Goal: Information Seeking & Learning: Learn about a topic

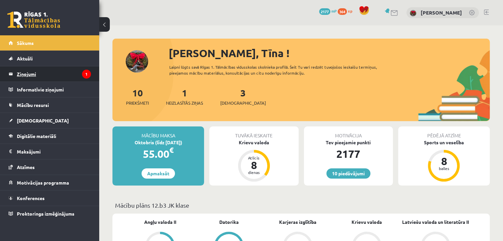
drag, startPoint x: 0, startPoint y: 0, endPoint x: 28, endPoint y: 77, distance: 82.1
click at [28, 77] on legend "Ziņojumi 1" at bounding box center [54, 73] width 74 height 15
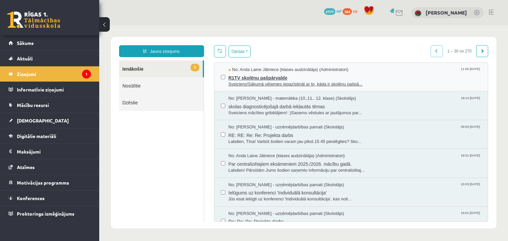
click at [239, 79] on span "R1TV skolēnu pašpārvalde" at bounding box center [354, 77] width 253 height 8
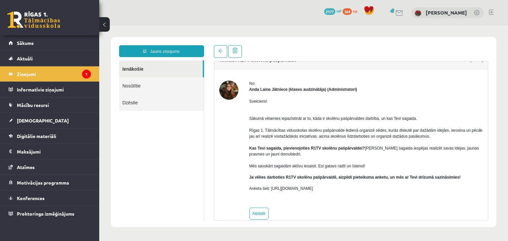
scroll to position [21, 0]
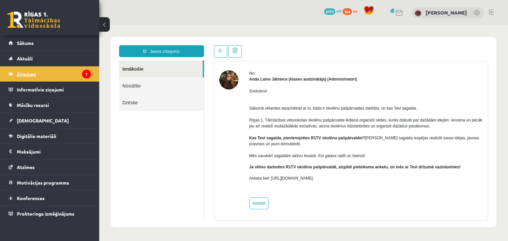
click at [24, 73] on legend "Ziņojumi 1" at bounding box center [54, 73] width 74 height 15
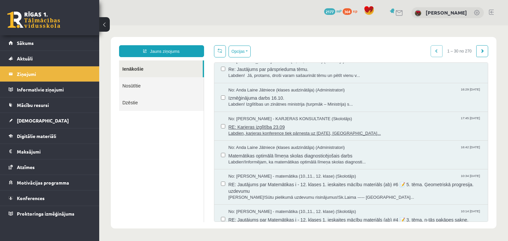
scroll to position [430, 0]
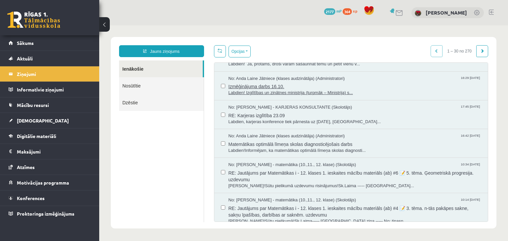
click at [238, 91] on span "Labdien! Izglītības un zinātnes ministrija (turpmāk – Ministrija) s..." at bounding box center [354, 93] width 253 height 6
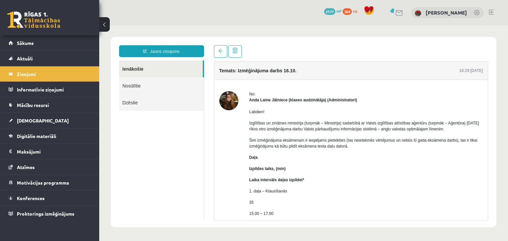
scroll to position [0, 0]
click at [14, 75] on link "Ziņojumi 1" at bounding box center [50, 73] width 82 height 15
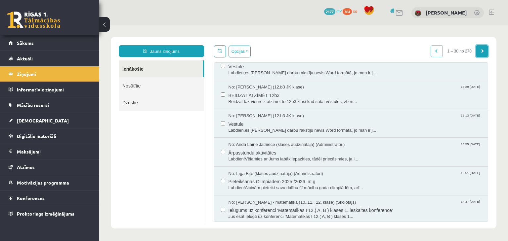
click at [480, 51] on span at bounding box center [482, 51] width 4 height 4
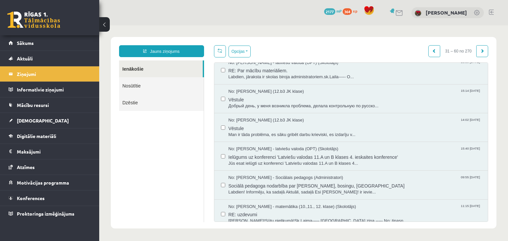
scroll to position [716, 0]
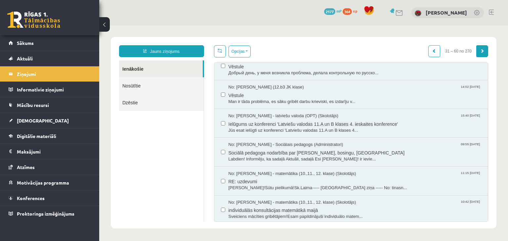
click at [476, 53] on link at bounding box center [482, 51] width 12 height 12
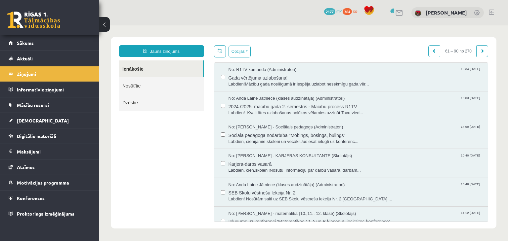
scroll to position [0, 0]
click at [432, 49] on span at bounding box center [434, 51] width 4 height 4
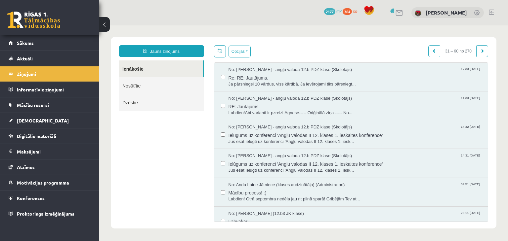
click at [432, 49] on span at bounding box center [434, 51] width 4 height 4
click at [432, 50] on span at bounding box center [434, 51] width 4 height 4
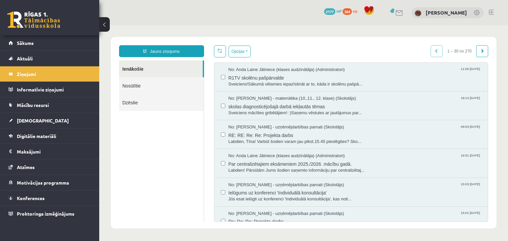
click at [430, 50] on div "1 – 30 no 270" at bounding box center [459, 51] width 58 height 12
click at [148, 74] on link "Ienākošie" at bounding box center [161, 68] width 84 height 17
click at [272, 100] on span "No: Laima Tukāne - Grosa - matemātika (10.,11., 12. klase) (Skolotājs)" at bounding box center [292, 99] width 128 height 6
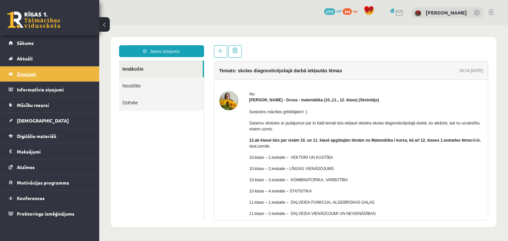
click at [22, 78] on legend "Ziņojumi 1" at bounding box center [54, 73] width 74 height 15
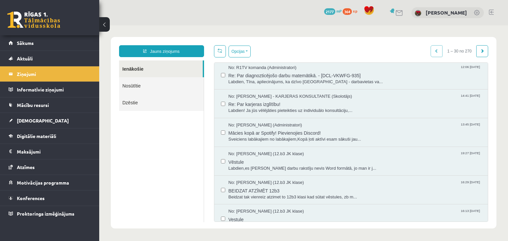
scroll to position [628, 0]
click at [243, 74] on span "Re: Par diagnozticējošo darbu matemātikā. - [DCL-VKWFG-935]" at bounding box center [354, 73] width 253 height 8
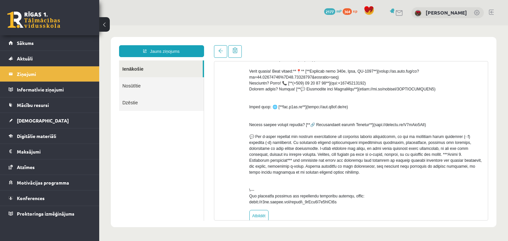
scroll to position [163, 0]
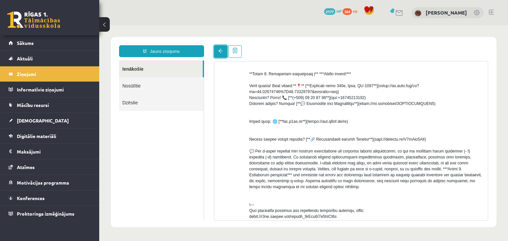
click at [222, 57] on link at bounding box center [220, 51] width 13 height 13
click at [219, 57] on link at bounding box center [220, 51] width 13 height 13
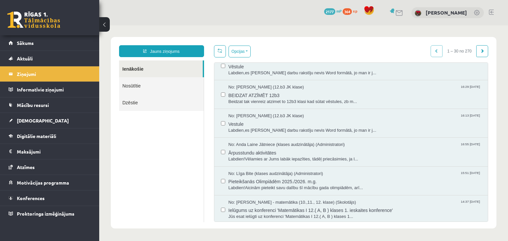
scroll to position [0, 0]
click at [482, 52] on link at bounding box center [482, 51] width 12 height 12
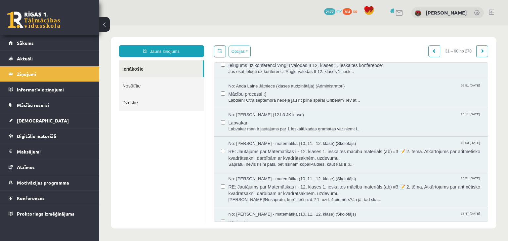
scroll to position [99, 0]
click at [254, 101] on span "Labdien! Otrā septembra nedēļa jau rit pilnā sparā! Gribējām Tev at..." at bounding box center [354, 100] width 253 height 6
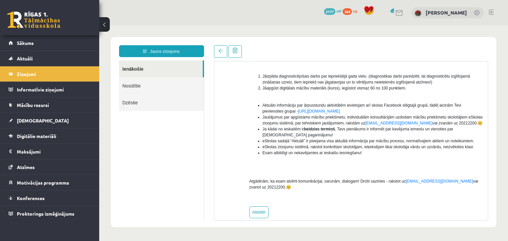
scroll to position [107, 0]
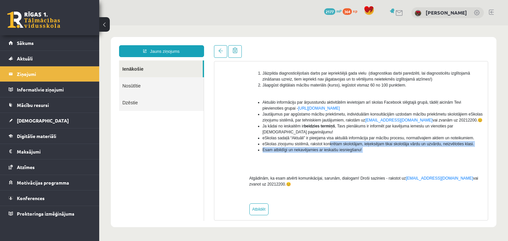
drag, startPoint x: 364, startPoint y: 154, endPoint x: 328, endPoint y: 143, distance: 37.6
click at [328, 143] on ul "Aktuālo informāciju par ārpusstundu aktivitātēm ievietojam arī skolas Facebook …" at bounding box center [366, 128] width 234 height 59
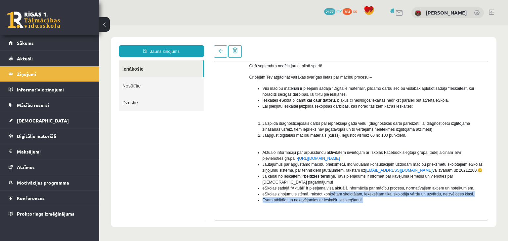
scroll to position [41, 0]
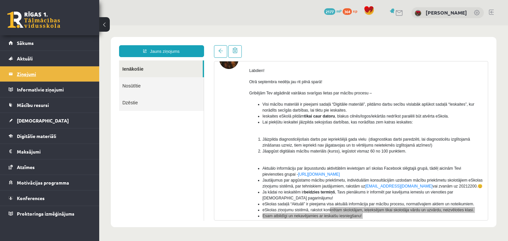
click at [18, 74] on legend "Ziņojumi 1" at bounding box center [54, 73] width 74 height 15
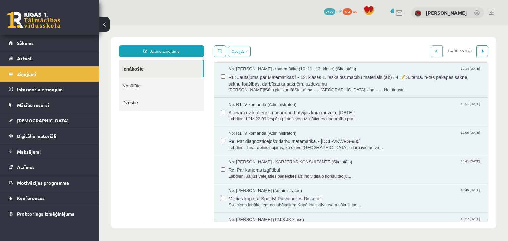
scroll to position [557, 0]
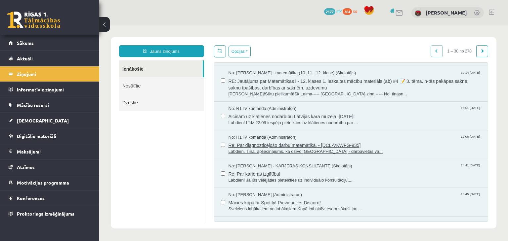
click at [258, 149] on span "Labdien, Tīna, apliecinājums, ka dzīvo Vācijā - darbavietas va..." at bounding box center [354, 152] width 253 height 6
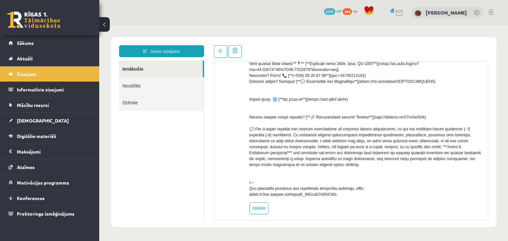
scroll to position [196, 0]
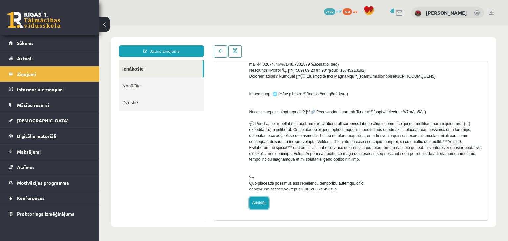
click at [259, 200] on link "Atbildēt" at bounding box center [258, 203] width 19 height 12
type input "**********"
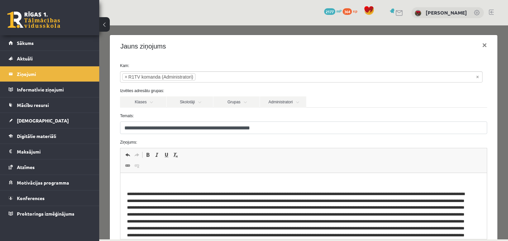
click at [146, 177] on html at bounding box center [303, 223] width 366 height 100
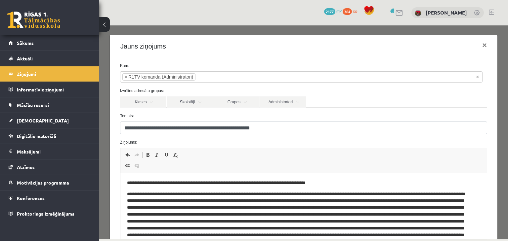
drag, startPoint x: 411, startPoint y: 235, endPoint x: 346, endPoint y: 183, distance: 83.3
click at [346, 183] on p "**********" at bounding box center [298, 183] width 343 height 7
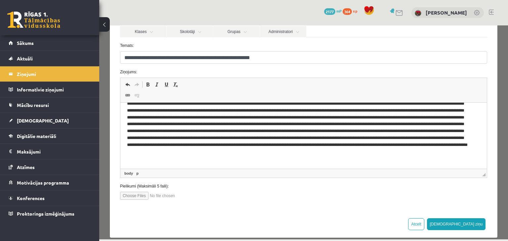
scroll to position [77, 0]
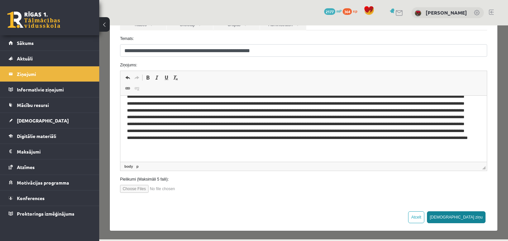
click at [477, 221] on button "Sūtīt ziņu" at bounding box center [456, 218] width 59 height 12
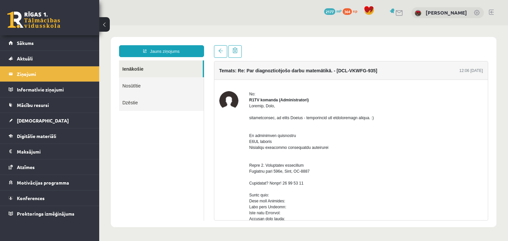
scroll to position [0, 0]
click at [33, 46] on link "Sākums" at bounding box center [50, 42] width 82 height 15
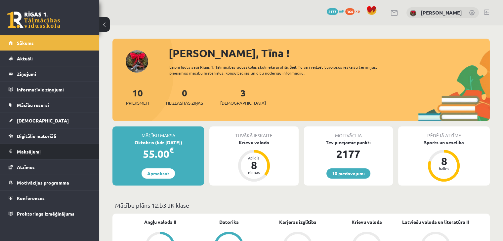
click at [29, 151] on legend "Maksājumi 0" at bounding box center [54, 151] width 74 height 15
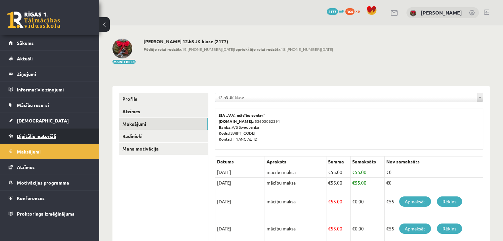
click at [25, 136] on span "Digitālie materiāli" at bounding box center [36, 136] width 39 height 6
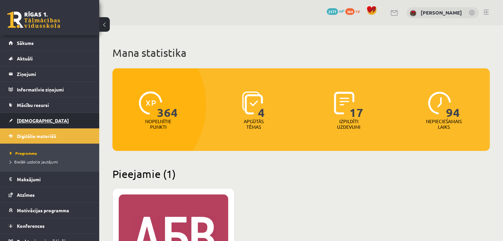
click at [11, 123] on link "[DEMOGRAPHIC_DATA]" at bounding box center [50, 120] width 82 height 15
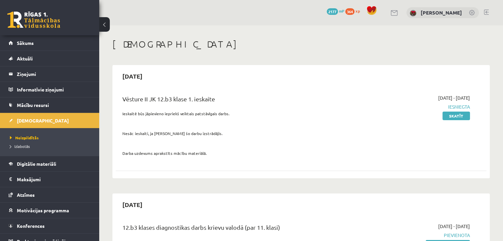
scroll to position [132, 0]
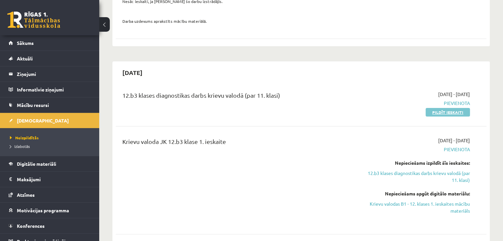
click at [437, 114] on link "Pildīt ieskaiti" at bounding box center [447, 112] width 44 height 9
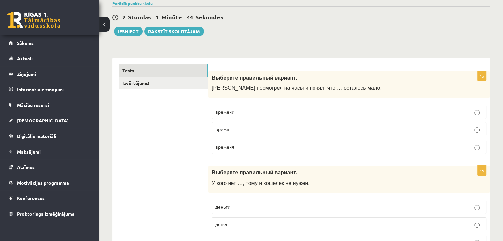
scroll to position [66, 0]
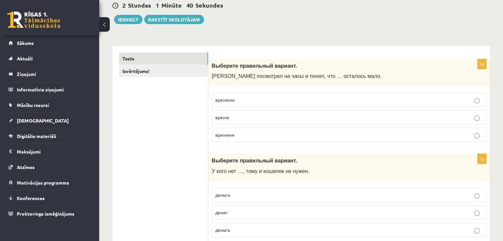
click at [274, 99] on p "времени" at bounding box center [348, 100] width 267 height 7
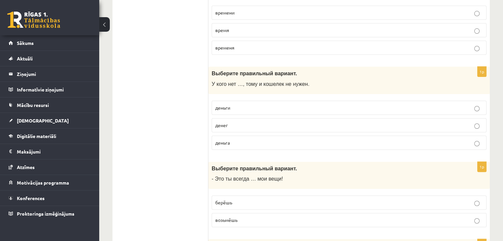
scroll to position [165, 0]
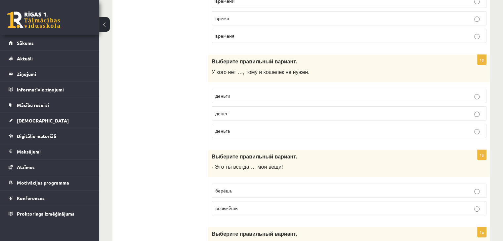
click at [276, 115] on p "денег" at bounding box center [348, 113] width 267 height 7
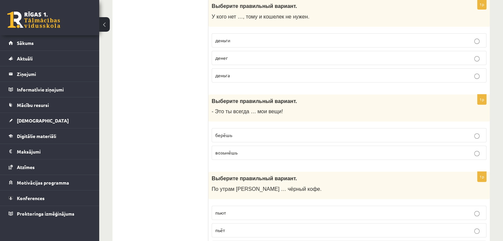
scroll to position [231, 0]
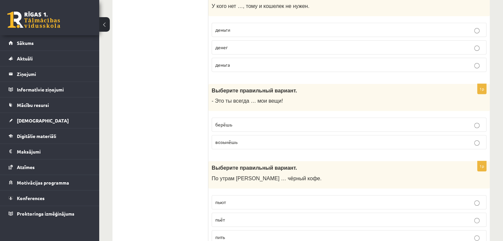
click at [332, 124] on p "берёшь" at bounding box center [348, 124] width 267 height 7
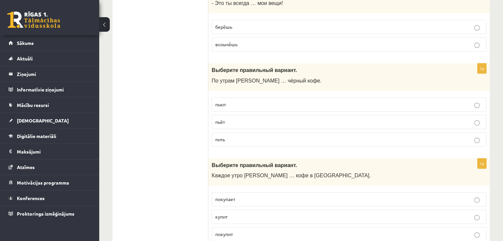
scroll to position [330, 0]
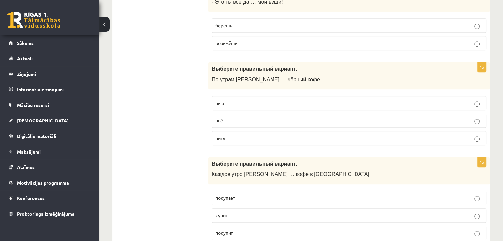
click at [276, 125] on label "пьёт" at bounding box center [349, 121] width 275 height 14
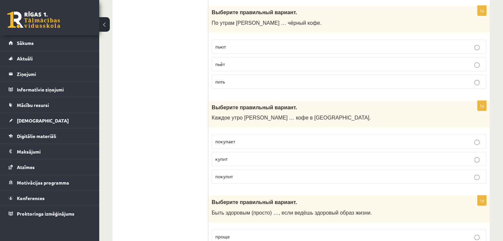
scroll to position [430, 0]
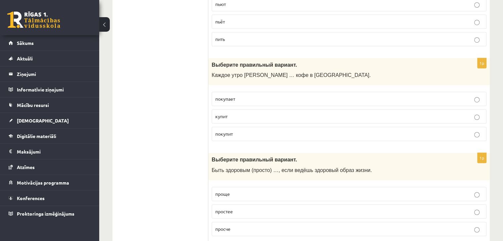
click at [254, 98] on p "покупает" at bounding box center [348, 99] width 267 height 7
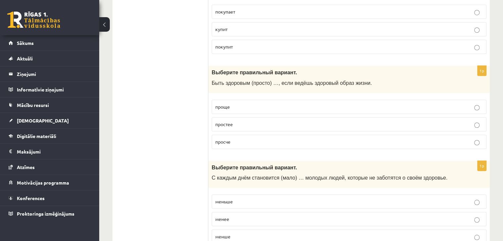
scroll to position [529, 0]
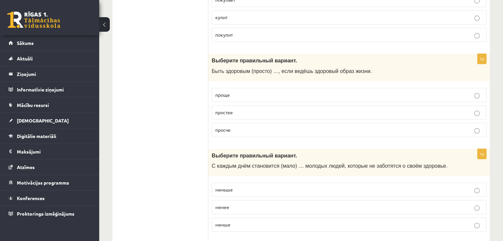
click at [268, 93] on p "проще" at bounding box center [348, 95] width 267 height 7
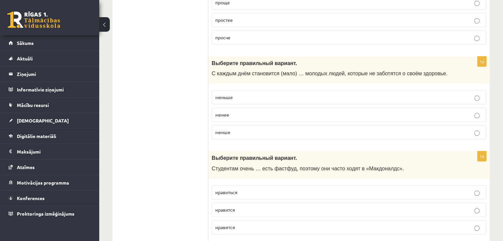
scroll to position [661, 0]
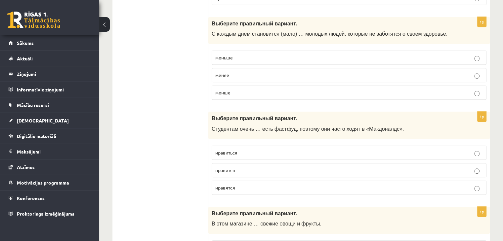
click at [274, 72] on p "менее" at bounding box center [348, 75] width 267 height 7
click at [269, 58] on p "меньше" at bounding box center [348, 57] width 267 height 7
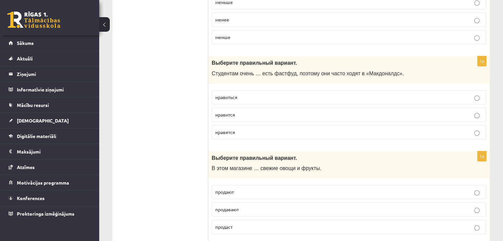
scroll to position [727, 0]
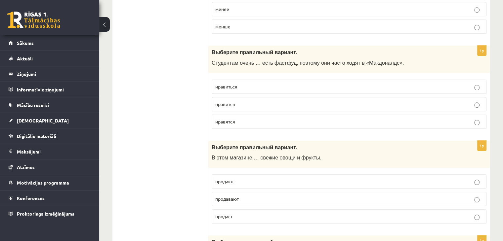
click at [296, 83] on p "нравиться" at bounding box center [348, 86] width 267 height 7
click at [301, 101] on p "нравится" at bounding box center [348, 104] width 267 height 7
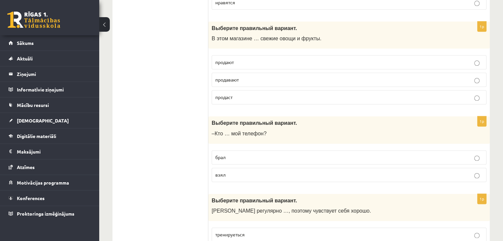
scroll to position [859, 0]
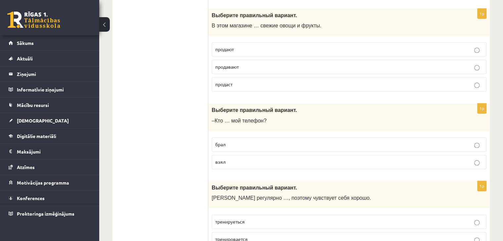
click at [254, 51] on label "продают" at bounding box center [349, 49] width 275 height 14
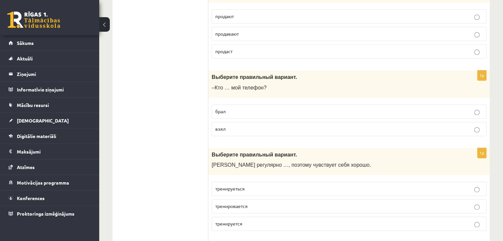
scroll to position [925, 0]
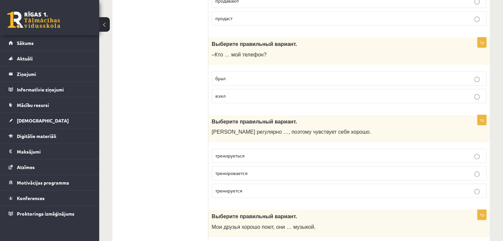
click at [303, 93] on p "взял" at bounding box center [348, 96] width 267 height 7
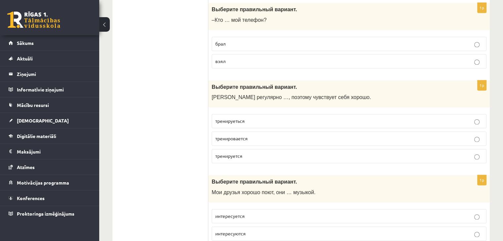
scroll to position [991, 0]
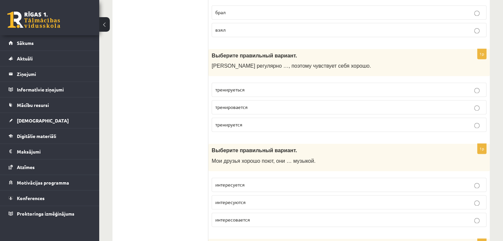
click at [295, 86] on p "тренируеться" at bounding box center [348, 89] width 267 height 7
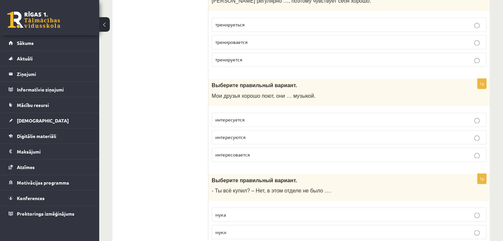
scroll to position [1058, 0]
click at [232, 56] on span "тренируется" at bounding box center [228, 59] width 27 height 6
drag, startPoint x: 243, startPoint y: 57, endPoint x: 247, endPoint y: 59, distance: 4.4
click at [247, 59] on label "тренируется" at bounding box center [349, 59] width 275 height 14
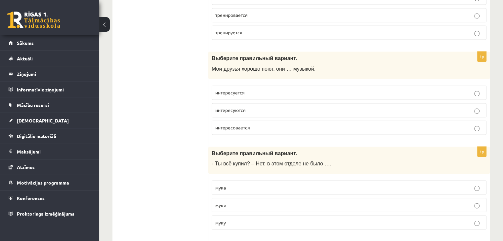
scroll to position [1124, 0]
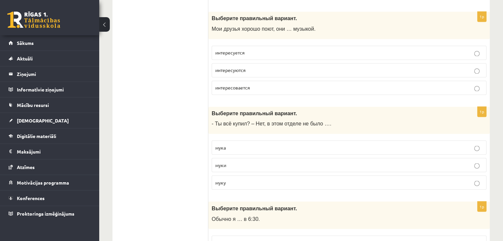
click at [259, 67] on p "интересуются" at bounding box center [348, 70] width 267 height 7
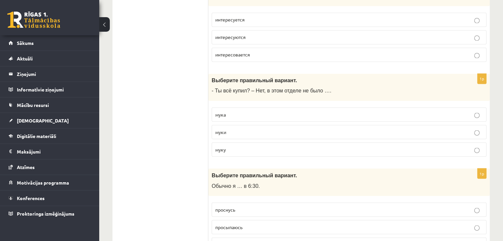
scroll to position [1190, 0]
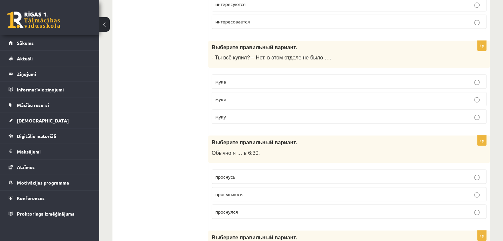
click at [275, 96] on p "муки" at bounding box center [348, 99] width 267 height 7
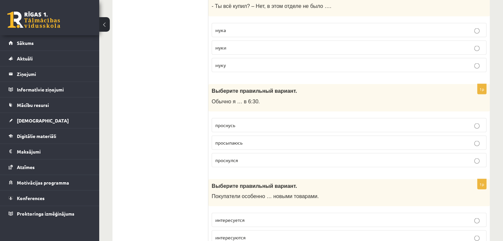
scroll to position [1256, 0]
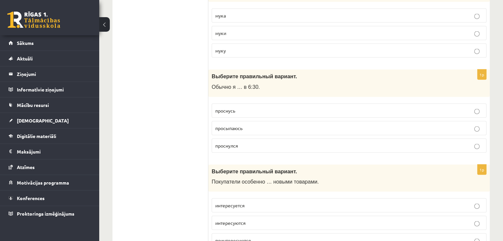
click at [297, 125] on p "просыпаюсь" at bounding box center [348, 128] width 267 height 7
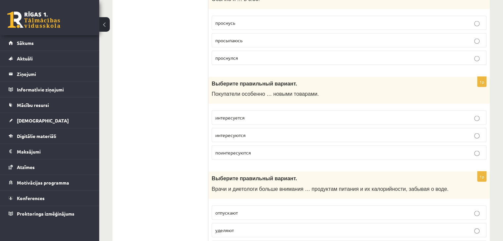
scroll to position [1355, 0]
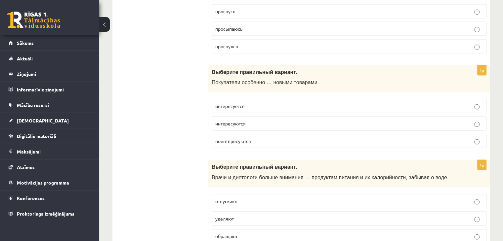
click at [280, 103] on p "интересуется" at bounding box center [348, 106] width 267 height 7
click at [287, 120] on p "интересуются" at bounding box center [348, 123] width 267 height 7
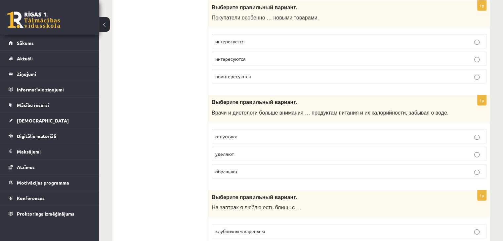
scroll to position [1421, 0]
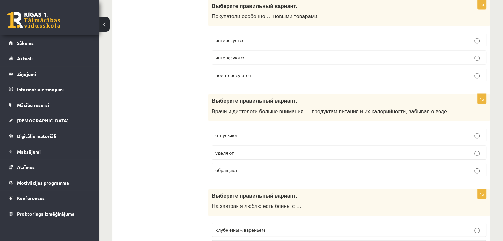
click at [283, 149] on p "уделяют" at bounding box center [348, 152] width 267 height 7
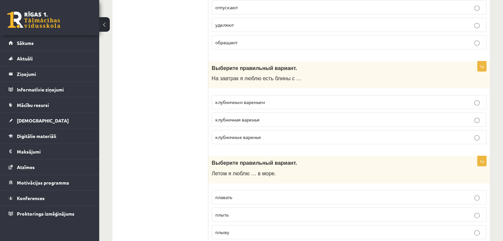
scroll to position [1553, 0]
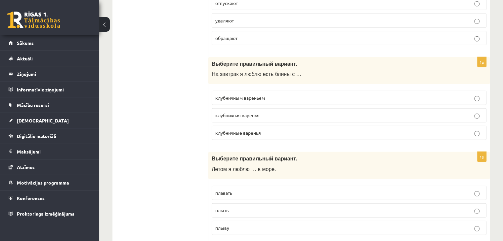
click at [253, 96] on label "клубничным вареньем" at bounding box center [349, 98] width 275 height 14
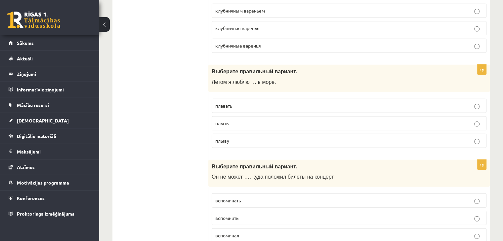
scroll to position [1652, 0]
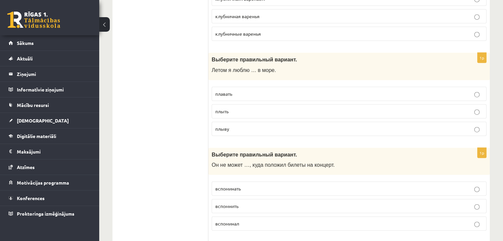
click at [270, 91] on p "плавать" at bounding box center [348, 94] width 267 height 7
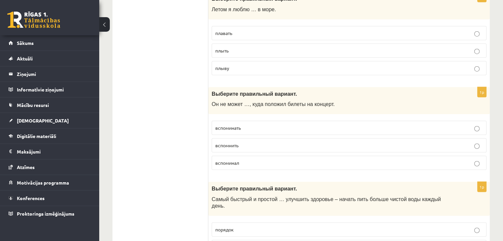
scroll to position [1752, 0]
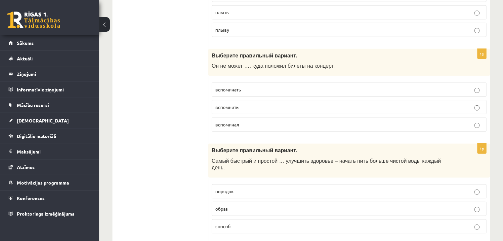
click at [261, 104] on p "вспомнить" at bounding box center [348, 107] width 267 height 7
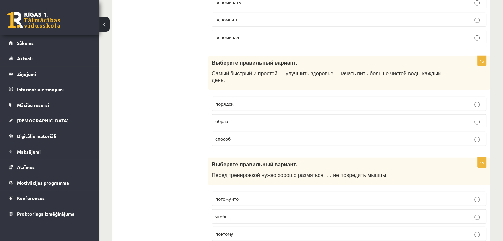
scroll to position [1851, 0]
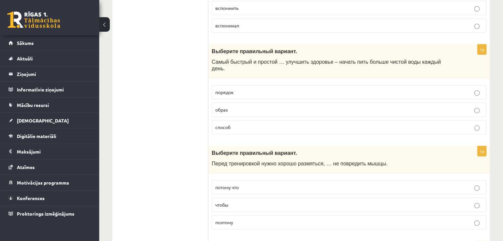
click at [251, 124] on p "способ" at bounding box center [348, 127] width 267 height 7
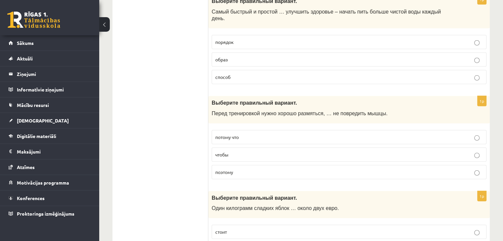
scroll to position [1917, 0]
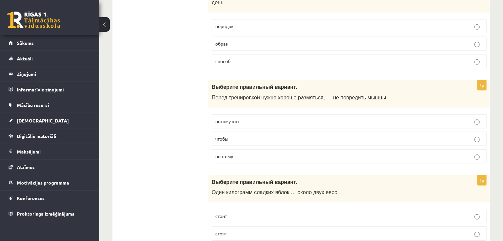
click at [262, 136] on p "чтобы" at bounding box center [348, 139] width 267 height 7
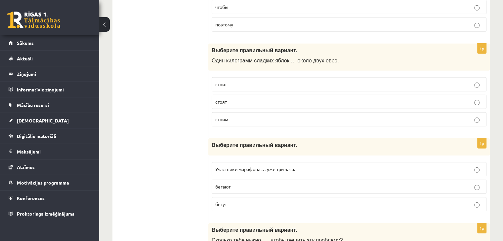
scroll to position [2049, 0]
click at [250, 81] on p "стоит" at bounding box center [348, 84] width 267 height 7
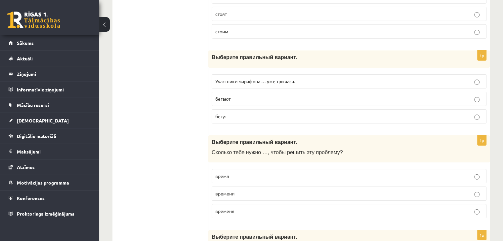
scroll to position [2148, 0]
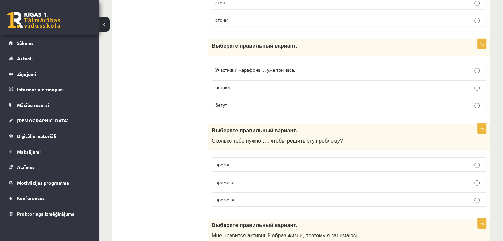
click at [268, 63] on label "Участники марафона … уже три часа." at bounding box center [349, 70] width 275 height 14
click at [272, 84] on p "бегают" at bounding box center [348, 87] width 267 height 7
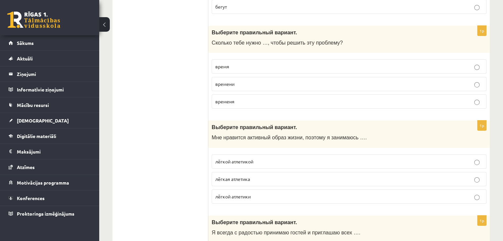
scroll to position [2247, 0]
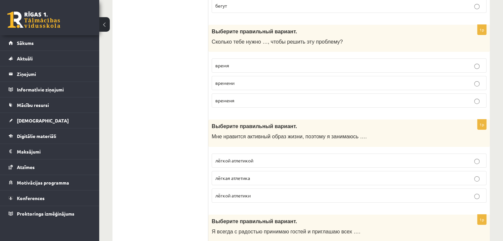
click at [231, 80] on p "времени" at bounding box center [348, 83] width 267 height 7
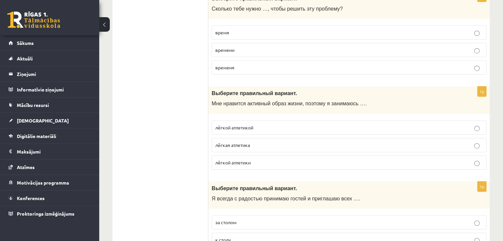
scroll to position [2313, 0]
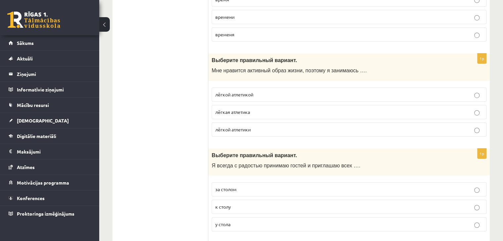
click at [276, 91] on p "лёгкой атлетикой" at bounding box center [348, 94] width 267 height 7
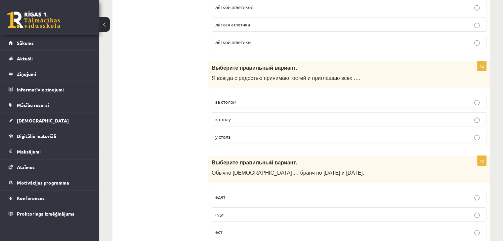
scroll to position [2413, 0]
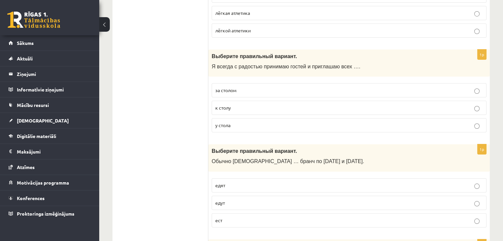
click at [262, 87] on p "за столом" at bounding box center [348, 90] width 267 height 7
click at [269, 104] on p "к столу" at bounding box center [348, 107] width 267 height 7
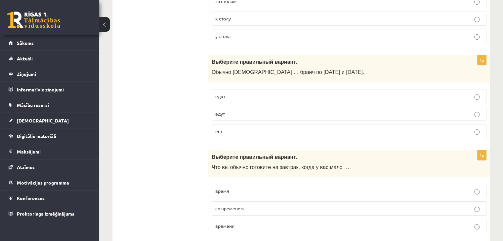
scroll to position [2512, 0]
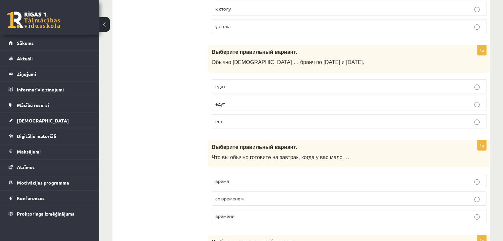
click at [258, 83] on p "едят" at bounding box center [348, 86] width 267 height 7
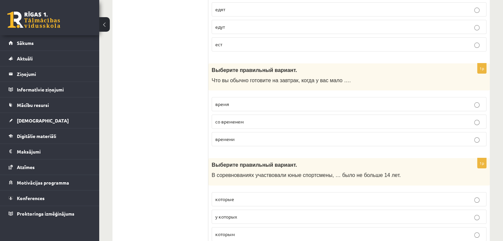
scroll to position [2595, 0]
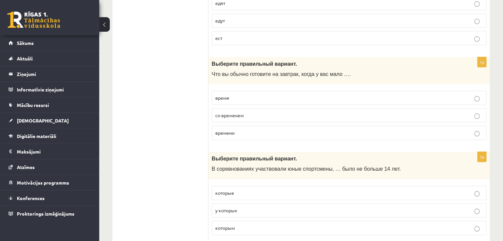
click at [263, 126] on label "времени" at bounding box center [349, 133] width 275 height 14
click at [279, 221] on label "которым" at bounding box center [349, 228] width 275 height 14
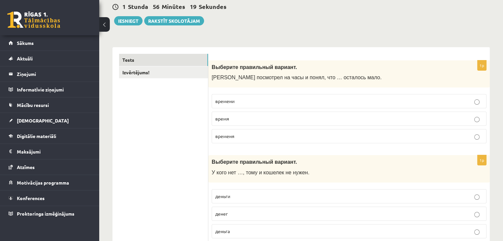
scroll to position [52, 0]
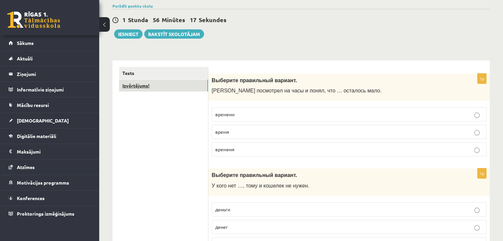
click at [140, 86] on link "Izvērtējums!" at bounding box center [163, 86] width 89 height 12
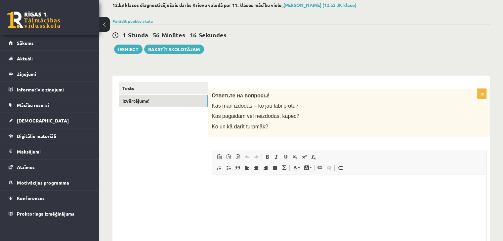
scroll to position [0, 0]
click at [232, 179] on html at bounding box center [349, 185] width 274 height 20
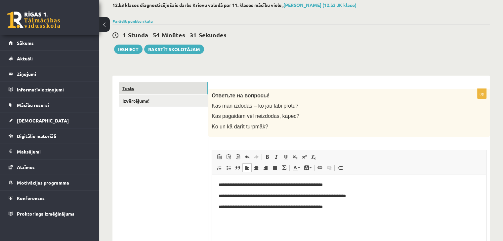
click at [134, 87] on link "Tests" at bounding box center [163, 88] width 89 height 12
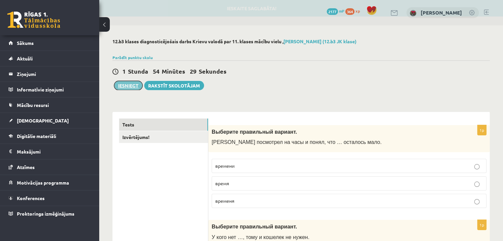
click at [139, 88] on button "Iesniegt" at bounding box center [128, 85] width 28 height 9
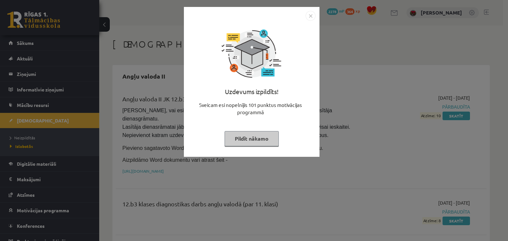
click at [246, 139] on button "Pildīt nākamo" at bounding box center [251, 138] width 54 height 15
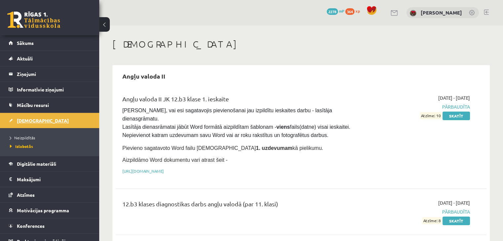
click at [26, 123] on link "[DEMOGRAPHIC_DATA]" at bounding box center [50, 120] width 82 height 15
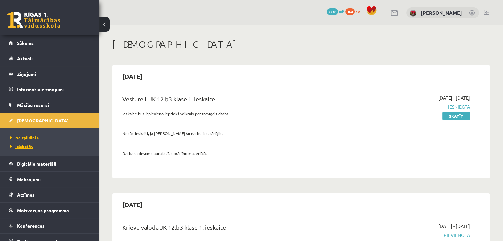
click at [17, 144] on span "Izlabotās" at bounding box center [21, 146] width 23 height 5
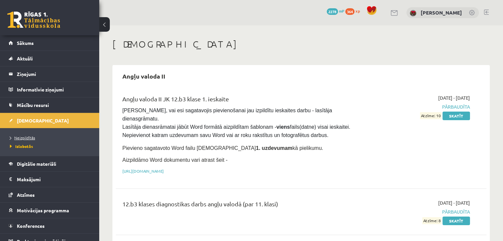
click at [20, 138] on span "Neizpildītās" at bounding box center [22, 137] width 25 height 5
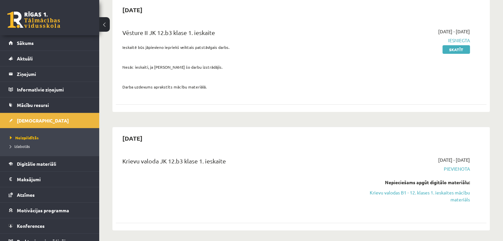
scroll to position [66, 0]
click at [26, 144] on span "Izlabotās" at bounding box center [20, 146] width 20 height 5
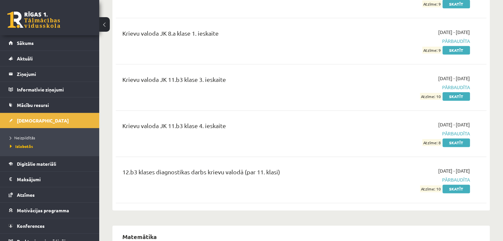
scroll to position [882, 0]
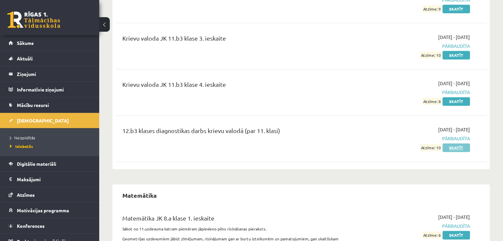
click at [457, 143] on link "Skatīt" at bounding box center [455, 147] width 27 height 9
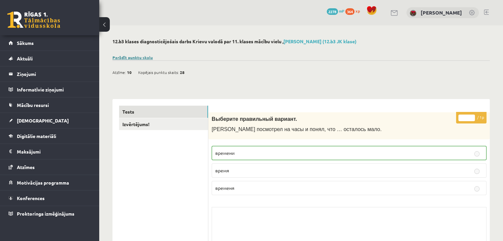
click at [124, 58] on link "Parādīt punktu skalu" at bounding box center [132, 57] width 40 height 5
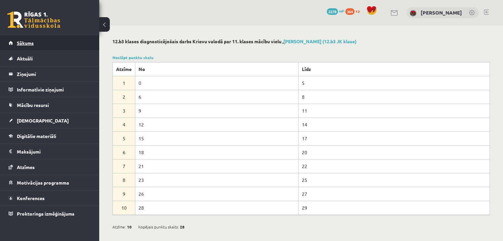
click at [17, 42] on span "Sākums" at bounding box center [25, 43] width 17 height 6
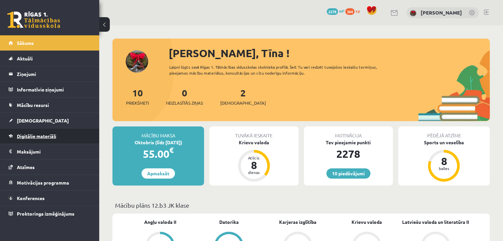
click at [34, 130] on link "Digitālie materiāli" at bounding box center [50, 136] width 82 height 15
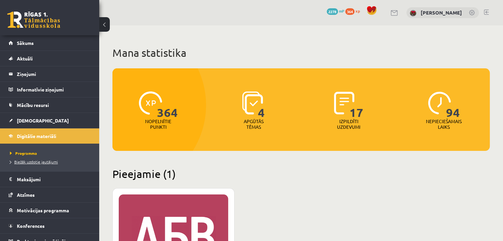
click at [36, 163] on span "Biežāk uzdotie jautājumi" at bounding box center [34, 161] width 48 height 5
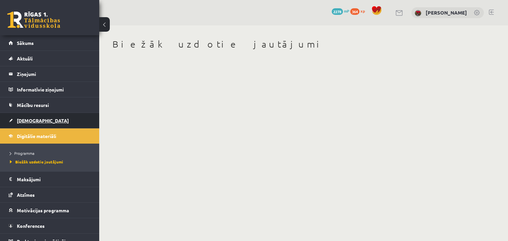
click at [19, 120] on span "[DEMOGRAPHIC_DATA]" at bounding box center [43, 121] width 52 height 6
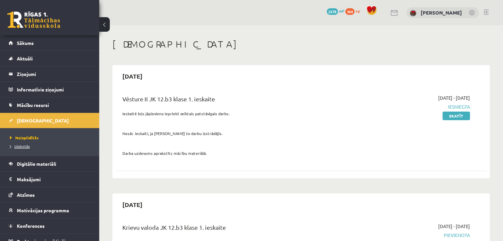
click at [28, 146] on span "Izlabotās" at bounding box center [20, 146] width 20 height 5
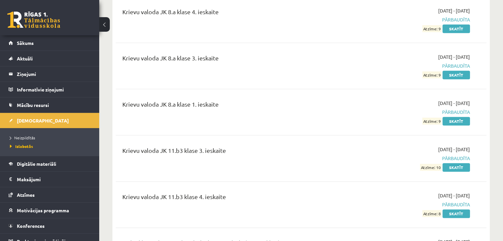
scroll to position [838, 0]
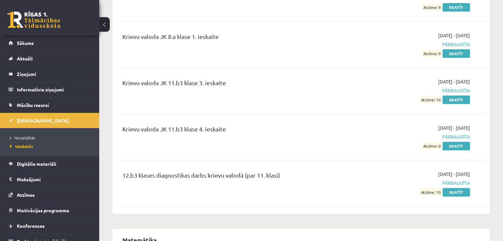
click at [465, 180] on div "12.b3 klases diagnostikas darbs krievu valodā (par 11. klasi) 2025-10-01 - 2025…" at bounding box center [301, 183] width 370 height 38
click at [458, 188] on link "Skatīt" at bounding box center [455, 192] width 27 height 9
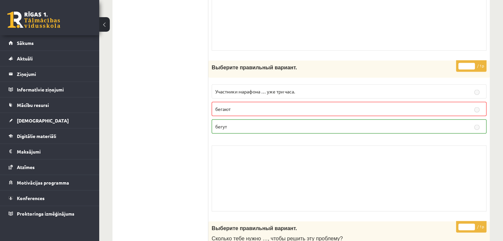
scroll to position [3826, 0]
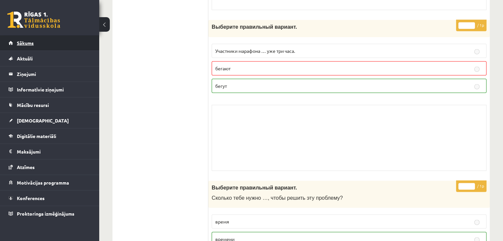
click at [16, 43] on link "Sākums" at bounding box center [50, 42] width 82 height 15
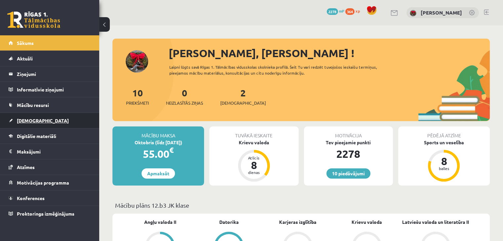
click at [35, 123] on link "[DEMOGRAPHIC_DATA]" at bounding box center [50, 120] width 82 height 15
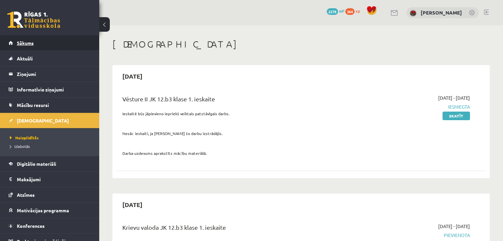
click at [20, 45] on span "Sākums" at bounding box center [25, 43] width 17 height 6
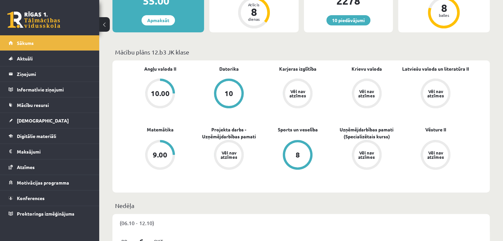
scroll to position [66, 0]
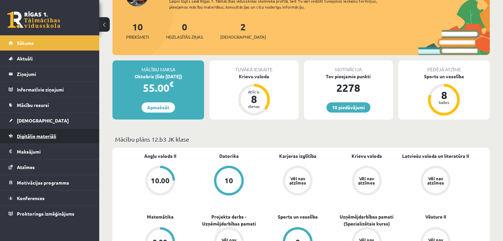
click at [10, 131] on link "Digitālie materiāli" at bounding box center [50, 136] width 82 height 15
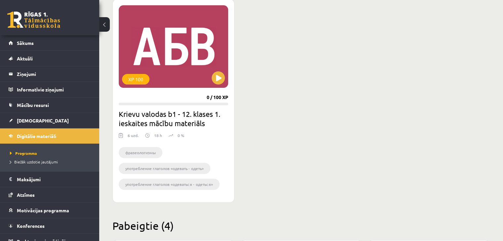
scroll to position [198, 0]
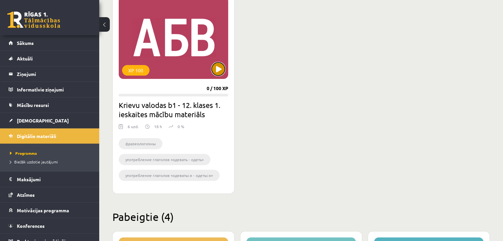
click at [213, 67] on button at bounding box center [218, 68] width 13 height 13
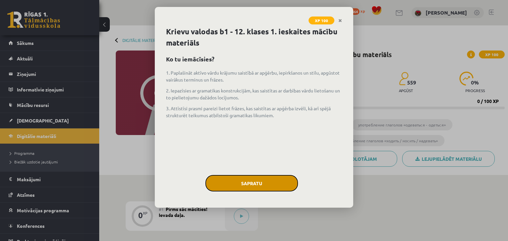
click at [256, 183] on button "Sapratu" at bounding box center [251, 183] width 93 height 17
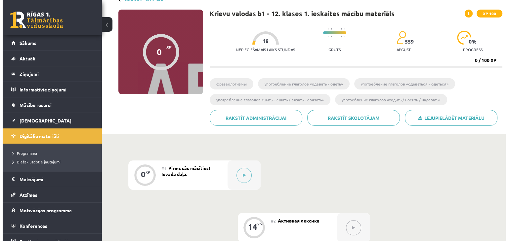
scroll to position [66, 0]
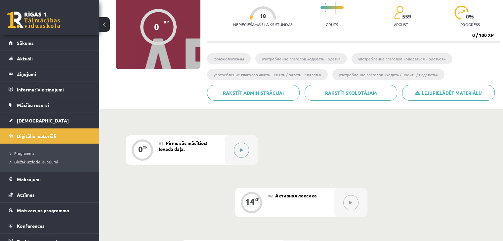
click at [238, 152] on button at bounding box center [241, 150] width 15 height 15
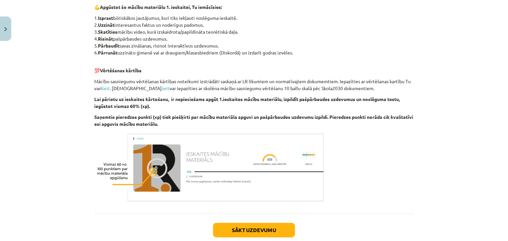
scroll to position [390, 0]
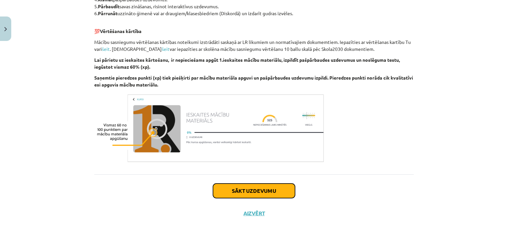
click at [250, 191] on button "Sākt uzdevumu" at bounding box center [254, 191] width 82 height 15
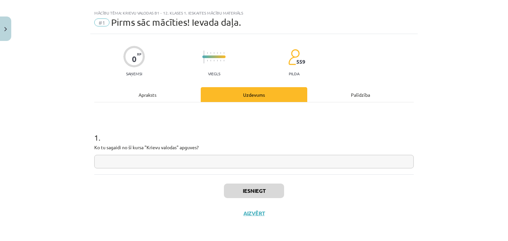
scroll to position [10, 0]
click at [192, 164] on input "text" at bounding box center [253, 162] width 319 height 14
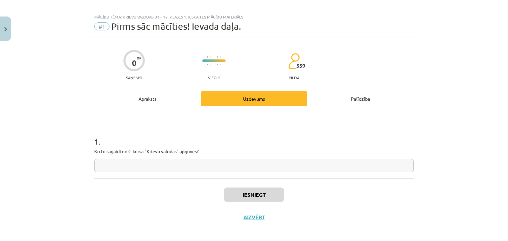
scroll to position [0, 0]
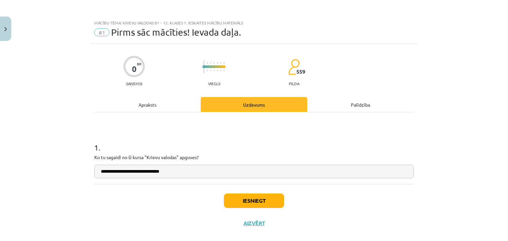
type input "**********"
click at [264, 205] on button "Iesniegt" at bounding box center [254, 201] width 60 height 15
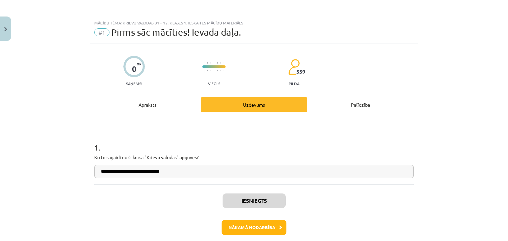
click at [252, 235] on div "Iesniegts Nākamā nodarbība Aizvērt" at bounding box center [253, 217] width 319 height 67
click at [251, 230] on button "Nākamā nodarbība" at bounding box center [253, 227] width 65 height 15
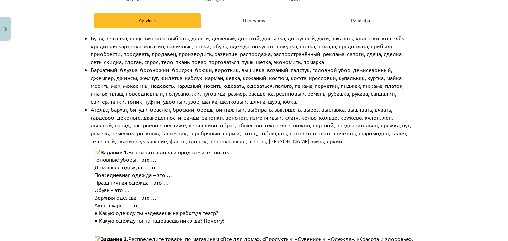
scroll to position [99, 0]
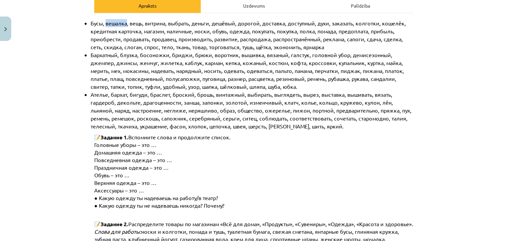
drag, startPoint x: 103, startPoint y: 22, endPoint x: 124, endPoint y: 24, distance: 20.2
click at [124, 24] on span "Бусы, вешалка, вещь, витрина, выбрать, деньги, дешёвый, дорогой, доставка, дост…" at bounding box center [249, 35] width 316 height 30
copy span "вешалка"
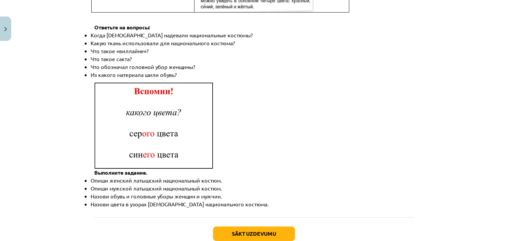
scroll to position [971, 0]
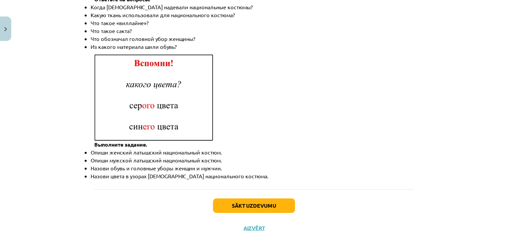
click at [84, 117] on div "Mācību tēma: Krievu valodas b1 - 12. klases 1. ieskaites mācību materiāls #2 Ак…" at bounding box center [254, 120] width 508 height 241
click at [276, 199] on button "Sākt uzdevumu" at bounding box center [254, 206] width 82 height 15
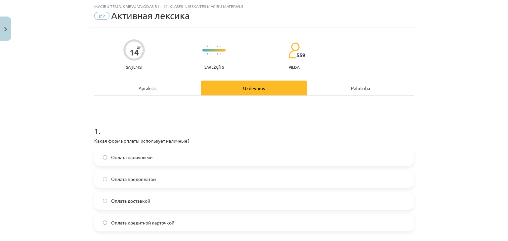
scroll to position [50, 0]
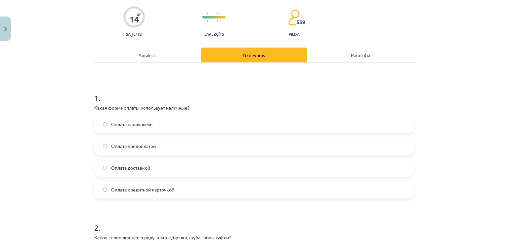
click at [160, 123] on label "Оплата наличными" at bounding box center [254, 124] width 318 height 17
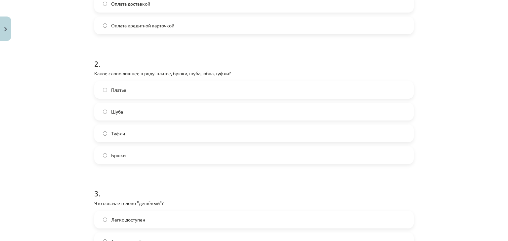
scroll to position [215, 0]
click at [177, 133] on label "Туфли" at bounding box center [254, 132] width 318 height 17
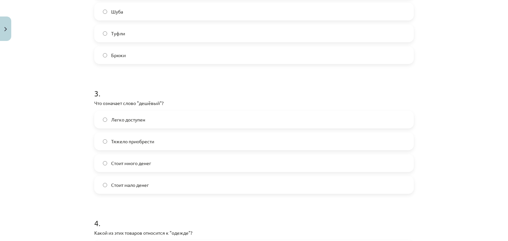
scroll to position [347, 0]
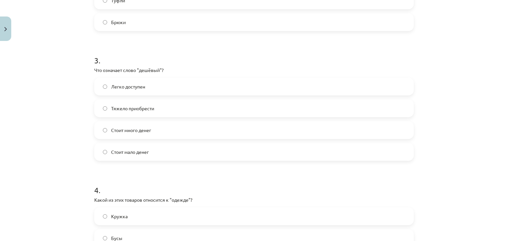
click at [160, 153] on label "Стоит мало денег" at bounding box center [254, 152] width 318 height 17
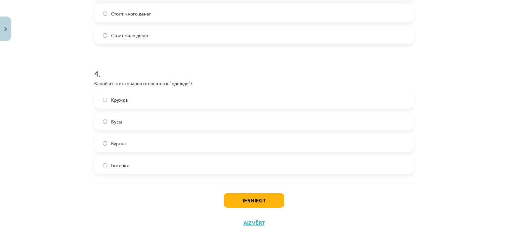
scroll to position [473, 0]
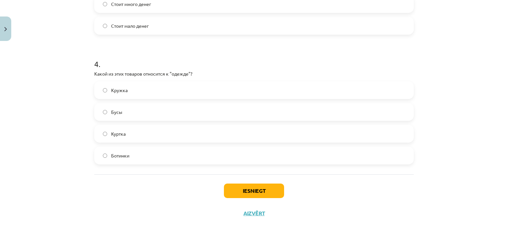
click at [152, 136] on label "Куртка" at bounding box center [254, 134] width 318 height 17
click at [259, 192] on button "Iesniegt" at bounding box center [254, 191] width 60 height 15
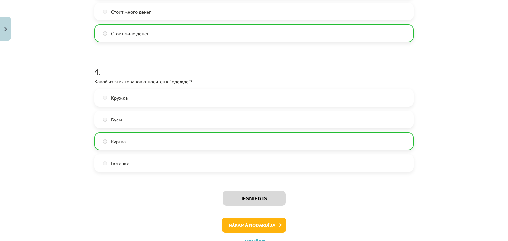
scroll to position [494, 0]
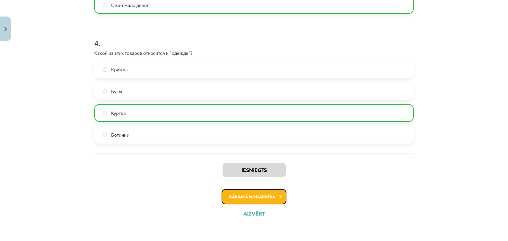
click at [279, 195] on icon at bounding box center [280, 197] width 3 height 4
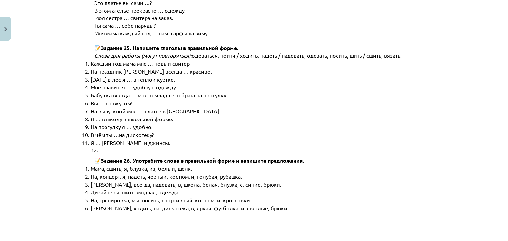
scroll to position [3343, 0]
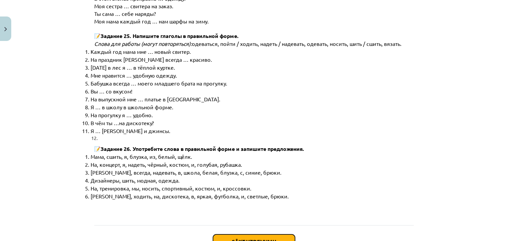
click at [269, 235] on button "Sākt uzdevumu" at bounding box center [254, 242] width 82 height 15
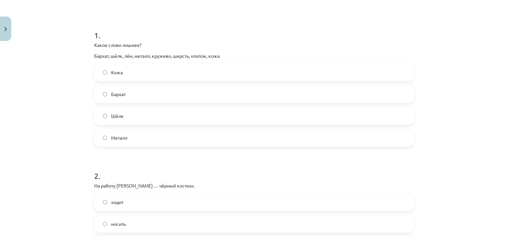
scroll to position [116, 0]
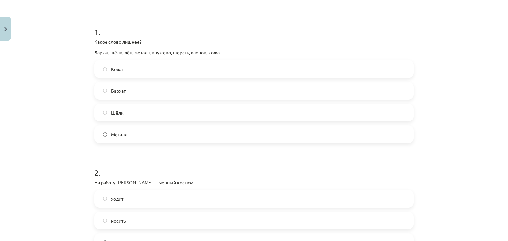
click at [172, 138] on label "Металл" at bounding box center [254, 134] width 318 height 17
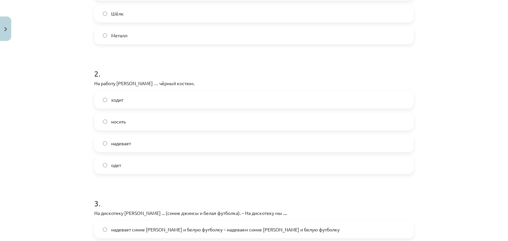
click at [167, 146] on label "надевает" at bounding box center [254, 143] width 318 height 17
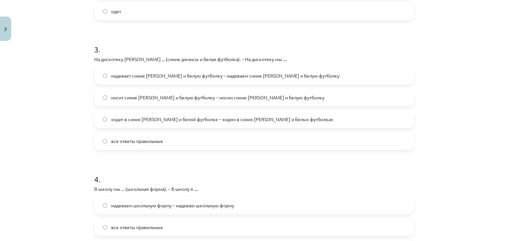
scroll to position [380, 0]
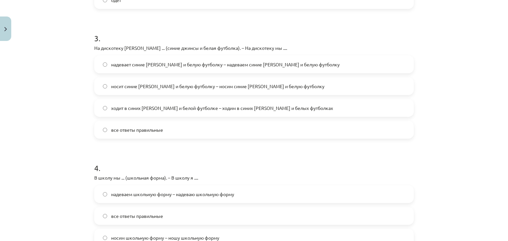
click at [174, 69] on label "надевает синие джинсы и белую футболку – надеваем синие джинсы и белую футболку" at bounding box center [254, 64] width 318 height 17
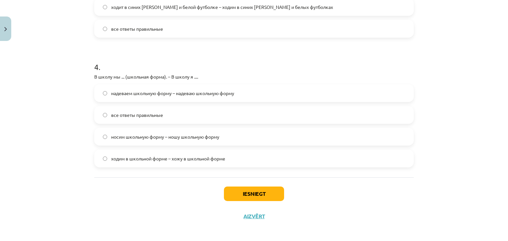
scroll to position [484, 0]
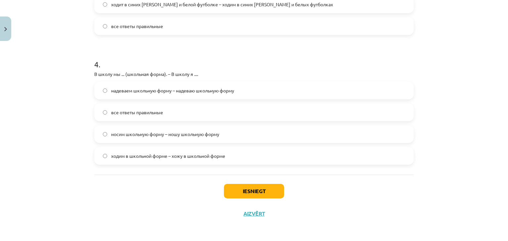
click at [177, 29] on label "все ответы правильные" at bounding box center [254, 26] width 318 height 17
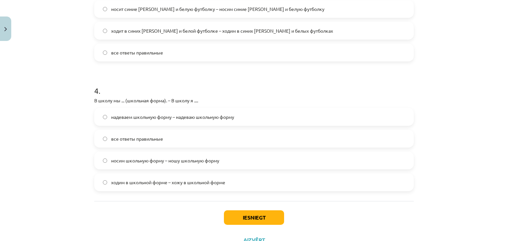
scroll to position [418, 0]
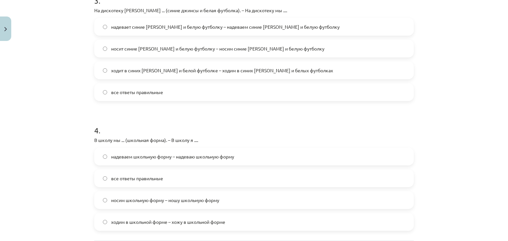
click at [179, 34] on label "надевает синие джинсы и белую футболку – надеваем синие джинсы и белую футболку" at bounding box center [254, 27] width 318 height 17
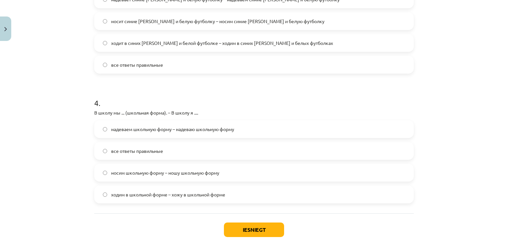
scroll to position [484, 0]
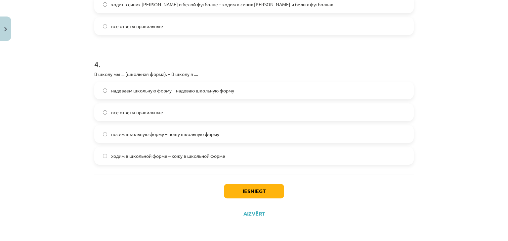
click at [182, 93] on span "надеваем школьную форму – надеваю школьную форму" at bounding box center [172, 90] width 123 height 7
click at [174, 113] on label "все ответы правильные" at bounding box center [254, 112] width 318 height 17
click at [248, 190] on button "Iesniegt" at bounding box center [254, 191] width 60 height 15
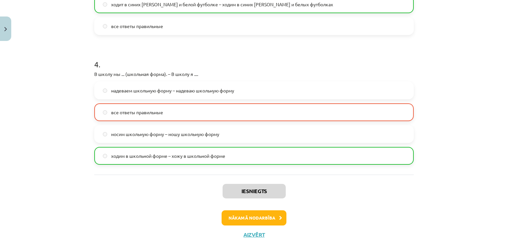
scroll to position [505, 0]
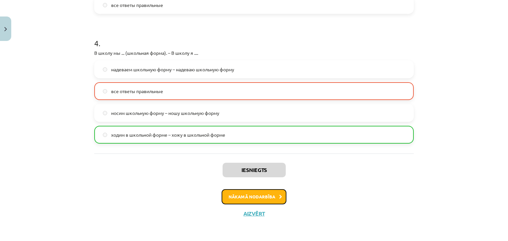
click at [254, 198] on button "Nākamā nodarbība" at bounding box center [253, 196] width 65 height 15
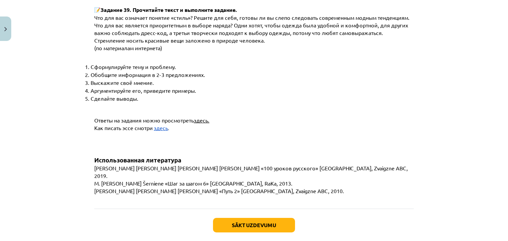
scroll to position [2491, 0]
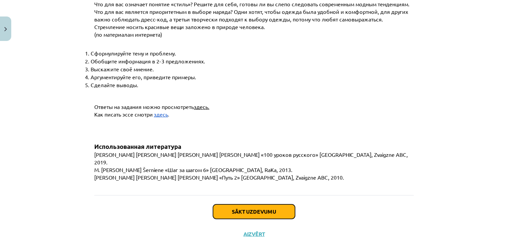
click at [279, 205] on button "Sākt uzdevumu" at bounding box center [254, 212] width 82 height 15
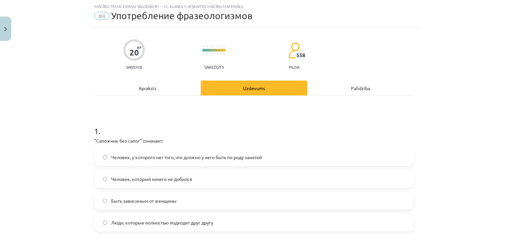
scroll to position [83, 0]
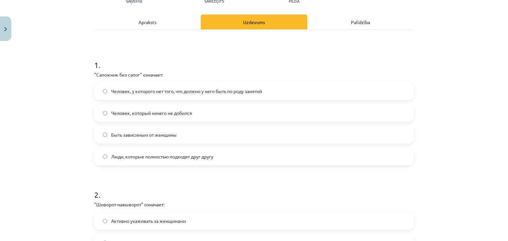
click at [177, 96] on label "Человек, у которого нет того, что должно у него быть по роду занятий" at bounding box center [254, 91] width 318 height 17
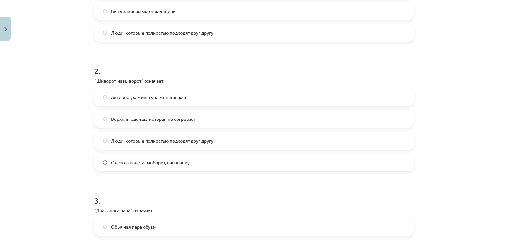
scroll to position [215, 0]
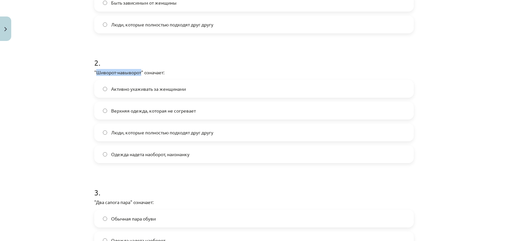
drag, startPoint x: 94, startPoint y: 71, endPoint x: 138, endPoint y: 69, distance: 43.7
click at [138, 69] on p ""Шиворот-навыворот" означает:" at bounding box center [253, 72] width 319 height 7
drag, startPoint x: 139, startPoint y: 71, endPoint x: 94, endPoint y: 71, distance: 45.3
click at [94, 71] on p ""Шиворот-навыворот" означает:" at bounding box center [253, 72] width 319 height 7
click at [118, 71] on p ""Шиворот-навыворот" означает:" at bounding box center [253, 72] width 319 height 7
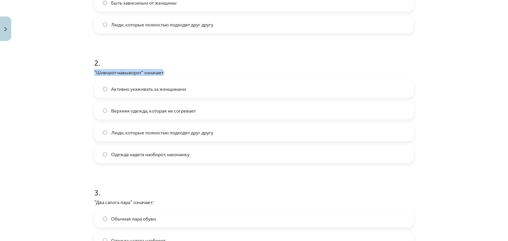
drag, startPoint x: 92, startPoint y: 71, endPoint x: 161, endPoint y: 69, distance: 69.4
click at [161, 69] on p ""Шиворот-навыворот" означает:" at bounding box center [253, 72] width 319 height 7
copy p ""Шиворот-навыворот" означает"
click at [205, 152] on label "Одежда надета наоборот, наизнанку" at bounding box center [254, 154] width 318 height 17
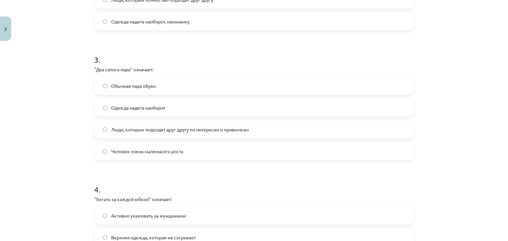
scroll to position [380, 0]
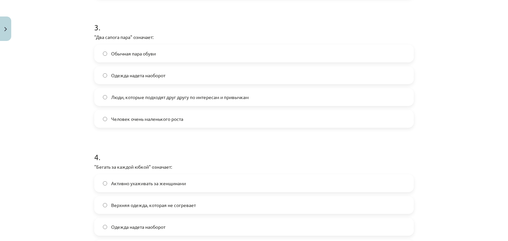
click at [193, 96] on span "Люди, которые подходят друг другу по интересам и привычкам" at bounding box center [179, 97] width 137 height 7
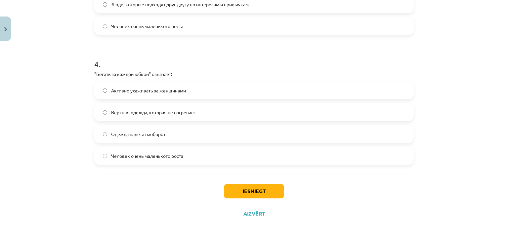
scroll to position [473, 0]
click at [194, 92] on label "Активно ухаживать за женщинами" at bounding box center [254, 90] width 318 height 17
click at [253, 193] on button "Iesniegt" at bounding box center [254, 191] width 60 height 15
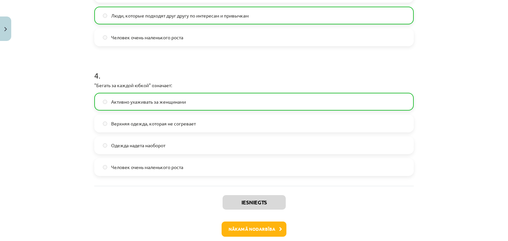
scroll to position [494, 0]
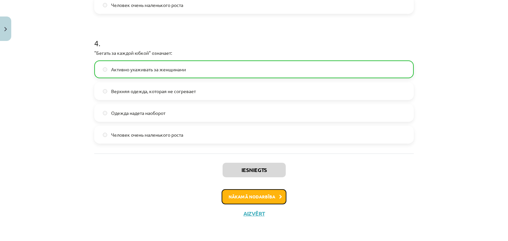
click at [276, 194] on button "Nākamā nodarbība" at bounding box center [253, 196] width 65 height 15
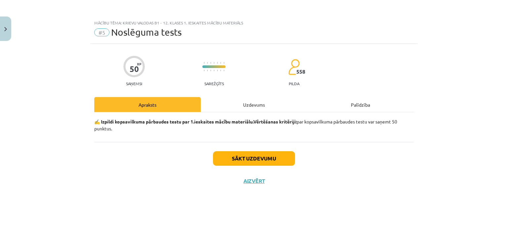
scroll to position [0, 0]
click at [262, 161] on button "Sākt uzdevumu" at bounding box center [254, 158] width 82 height 15
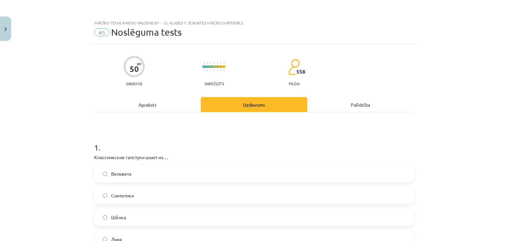
scroll to position [66, 0]
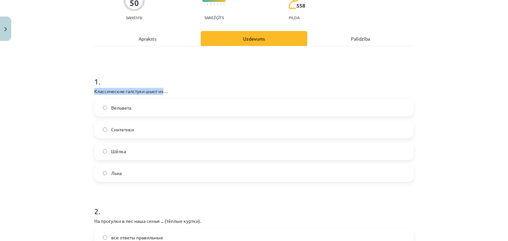
drag, startPoint x: 91, startPoint y: 92, endPoint x: 162, endPoint y: 90, distance: 71.4
copy p "Классические галстуки шьют из"
click at [152, 149] on label "Шёлка" at bounding box center [254, 151] width 318 height 17
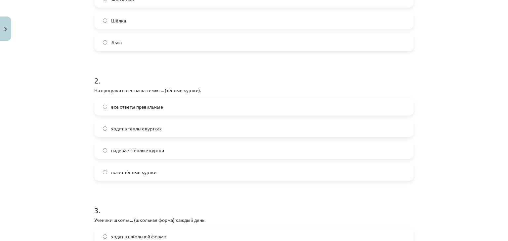
scroll to position [198, 0]
click at [157, 126] on span "ходит в тёплых куртках" at bounding box center [136, 127] width 51 height 7
click at [163, 100] on label "все ответы правильные" at bounding box center [254, 105] width 318 height 17
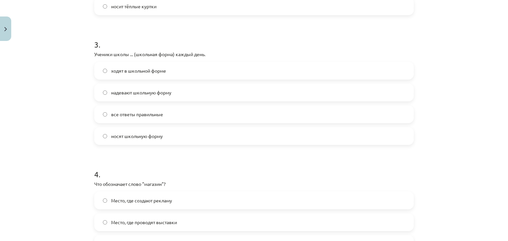
scroll to position [364, 0]
click at [156, 73] on span "ходят в школьной форме" at bounding box center [138, 70] width 55 height 7
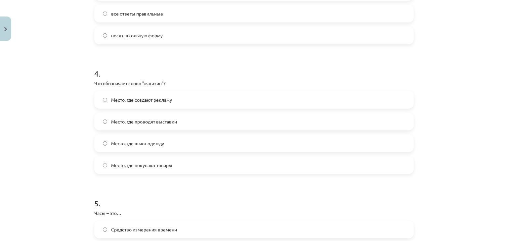
scroll to position [529, 0]
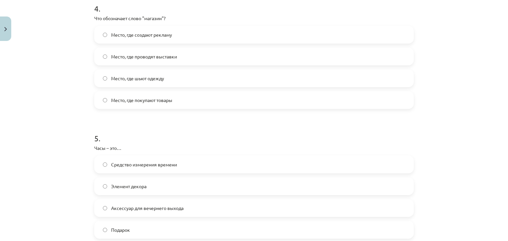
click at [175, 102] on label "Место, где покупают товары" at bounding box center [254, 100] width 318 height 17
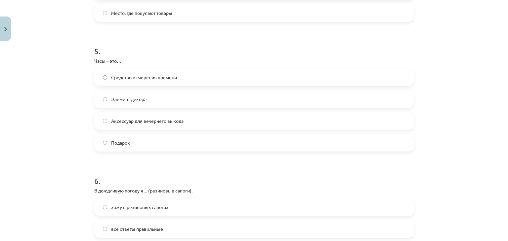
scroll to position [628, 0]
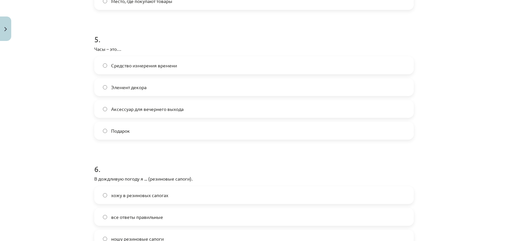
click at [168, 72] on label "Средство измерения времени" at bounding box center [254, 65] width 318 height 17
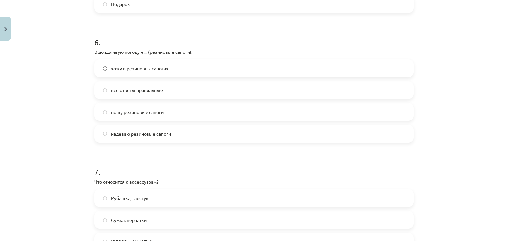
scroll to position [760, 0]
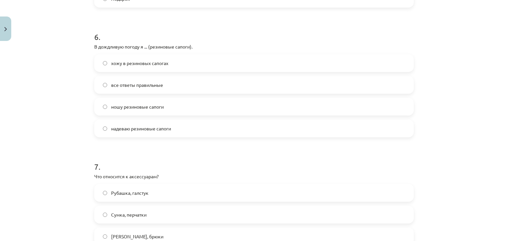
click at [168, 69] on label "хожу в резиновых сапогах" at bounding box center [254, 63] width 318 height 17
click at [180, 130] on label "надеваю резиновые сапоги" at bounding box center [254, 128] width 318 height 17
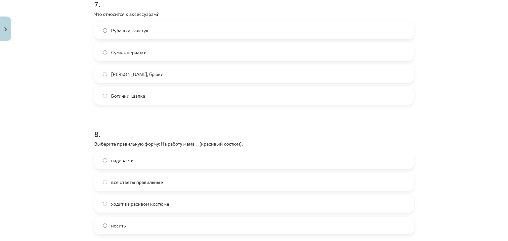
scroll to position [925, 0]
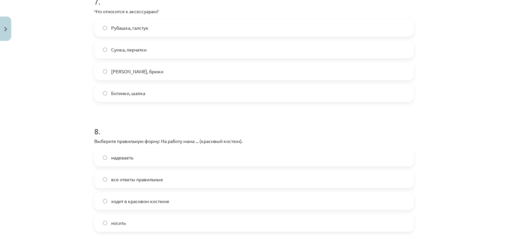
click at [167, 53] on label "Сумка, перчатки" at bounding box center [254, 49] width 318 height 17
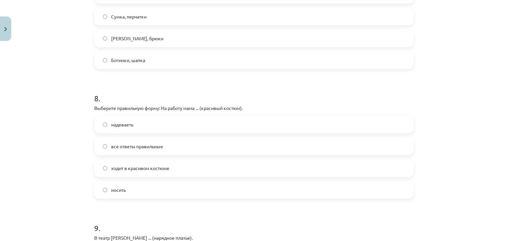
scroll to position [1025, 0]
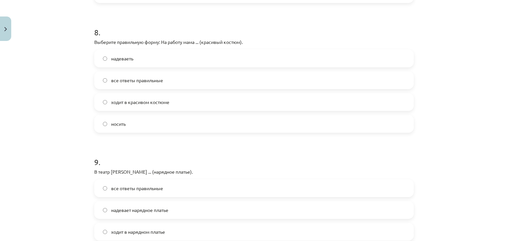
click at [168, 103] on label "ходит в красивом костюме" at bounding box center [254, 102] width 318 height 17
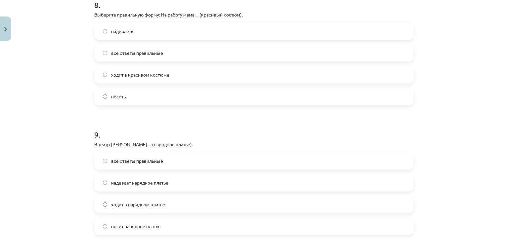
scroll to position [1124, 0]
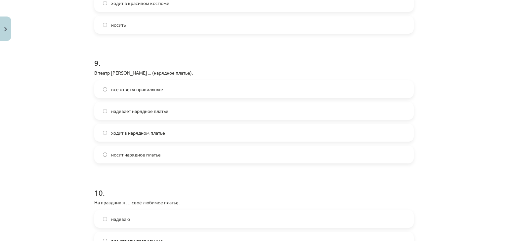
click at [175, 117] on label "надевает нарядное платье" at bounding box center [254, 111] width 318 height 17
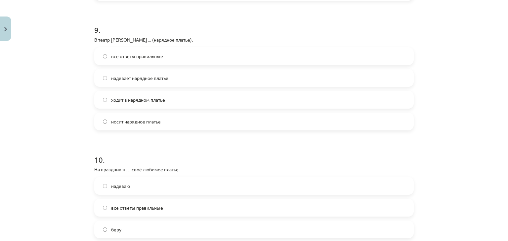
click at [172, 105] on label "ходит в нарядном платье" at bounding box center [254, 100] width 318 height 17
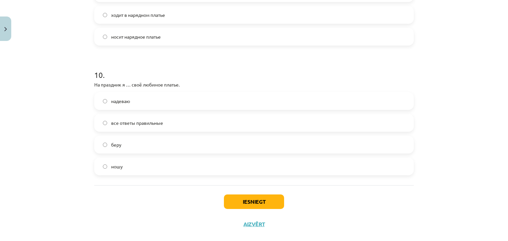
scroll to position [1252, 0]
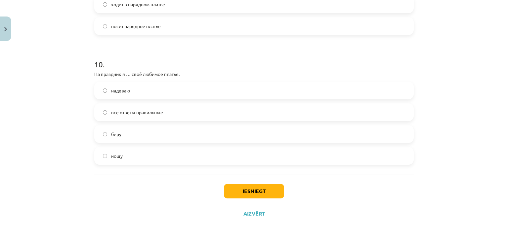
click at [197, 89] on label "надеваю" at bounding box center [254, 90] width 318 height 17
click at [252, 189] on button "Iesniegt" at bounding box center [254, 191] width 60 height 15
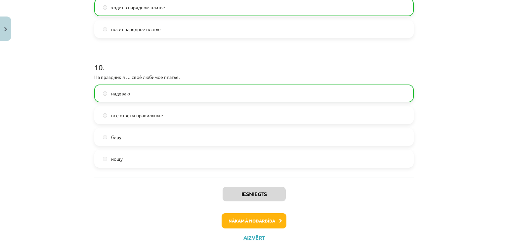
scroll to position [1273, 0]
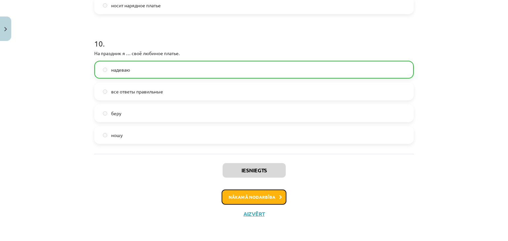
click at [270, 197] on button "Nākamā nodarbība" at bounding box center [253, 197] width 65 height 15
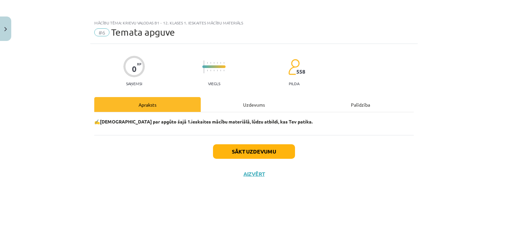
scroll to position [0, 0]
click at [267, 153] on button "Sākt uzdevumu" at bounding box center [254, 151] width 82 height 15
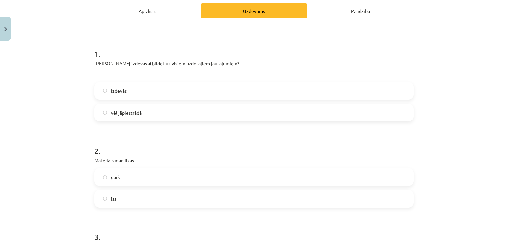
scroll to position [99, 0]
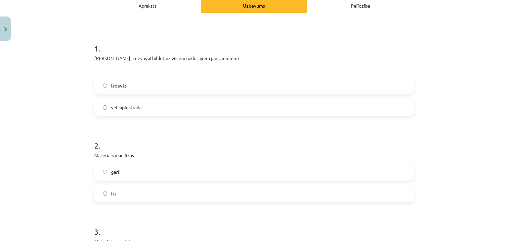
click at [210, 84] on label "izdevās" at bounding box center [254, 85] width 318 height 17
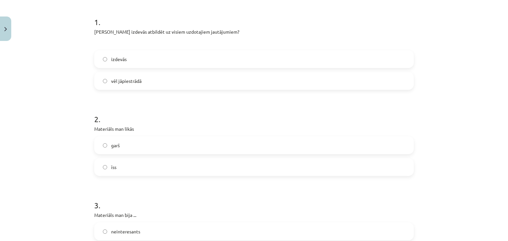
scroll to position [198, 0]
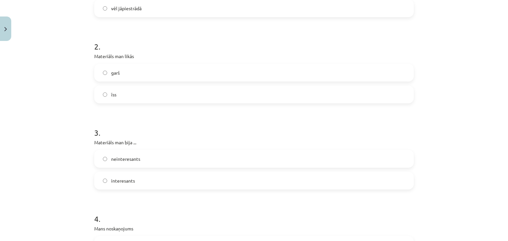
click at [226, 97] on label "īss" at bounding box center [254, 94] width 318 height 17
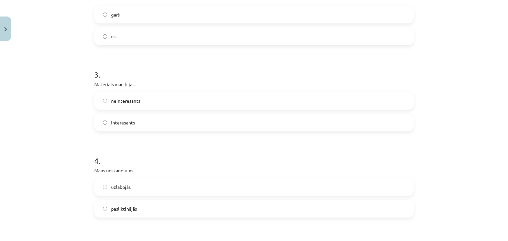
scroll to position [264, 0]
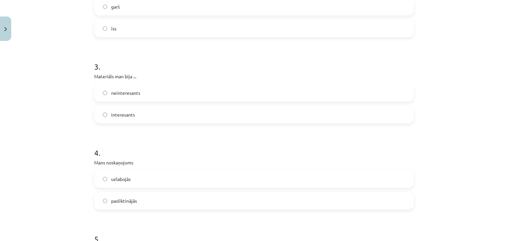
click at [235, 113] on label "interesants" at bounding box center [254, 114] width 318 height 17
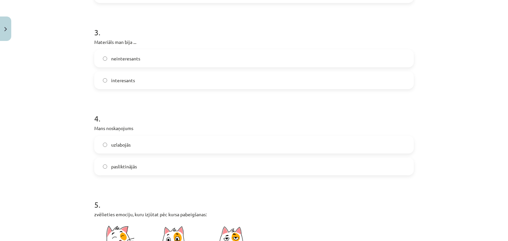
scroll to position [330, 0]
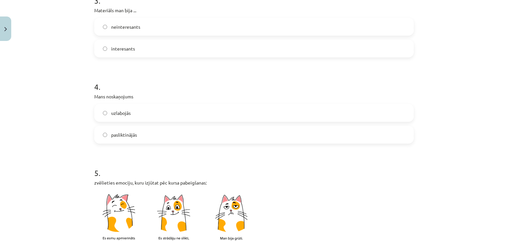
click at [241, 126] on div "pasliktinājās" at bounding box center [253, 135] width 319 height 18
click at [238, 118] on label "uzlabojās" at bounding box center [254, 113] width 318 height 17
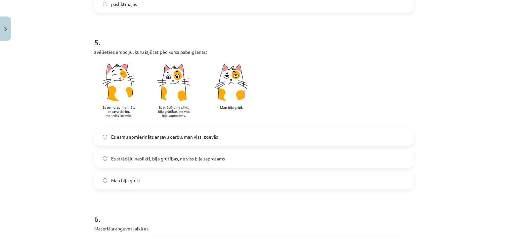
scroll to position [463, 0]
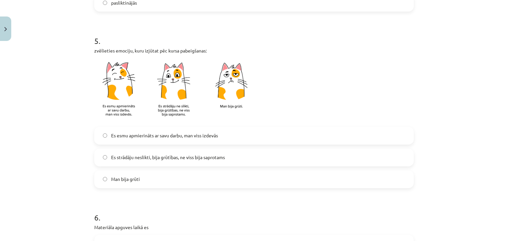
click at [206, 136] on span "Es esmu apmierināts ar savu darbu, man viss izdevās" at bounding box center [164, 135] width 107 height 7
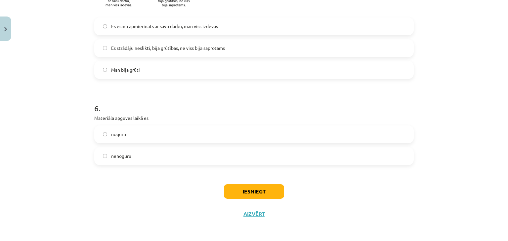
scroll to position [572, 0]
click at [222, 159] on label "nenoguru" at bounding box center [254, 156] width 318 height 17
click at [263, 192] on button "Iesniegt" at bounding box center [254, 191] width 60 height 15
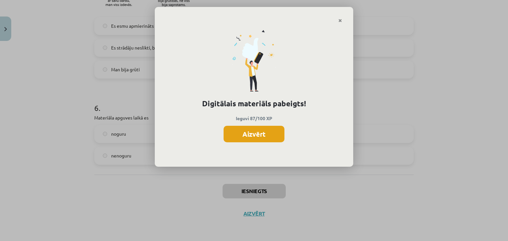
click at [259, 136] on button "Aizvērt" at bounding box center [253, 134] width 61 height 17
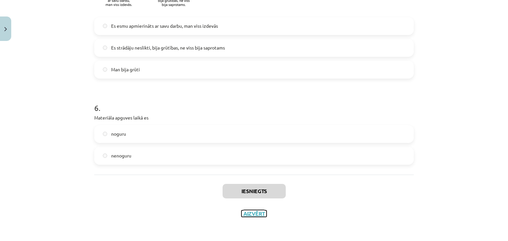
click at [256, 214] on button "Aizvērt" at bounding box center [253, 214] width 25 height 7
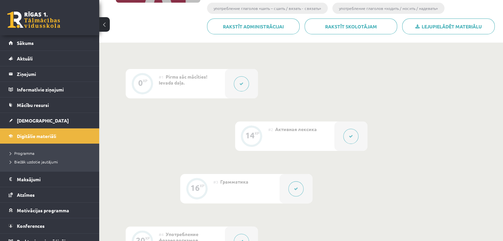
scroll to position [132, 0]
click at [58, 49] on link "Sākums" at bounding box center [50, 42] width 82 height 15
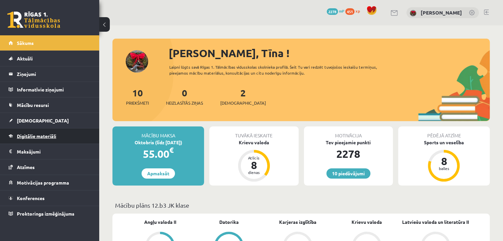
click at [42, 137] on span "Digitālie materiāli" at bounding box center [36, 136] width 39 height 6
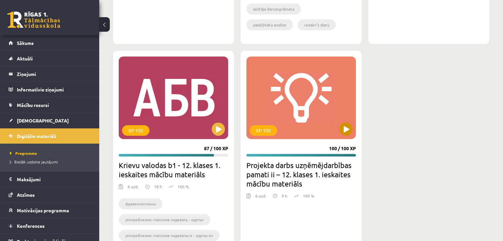
scroll to position [397, 0]
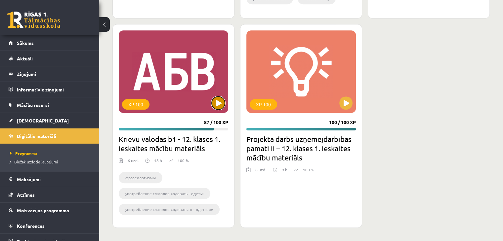
click at [221, 102] on button at bounding box center [218, 103] width 13 height 13
